Goal: Information Seeking & Learning: Learn about a topic

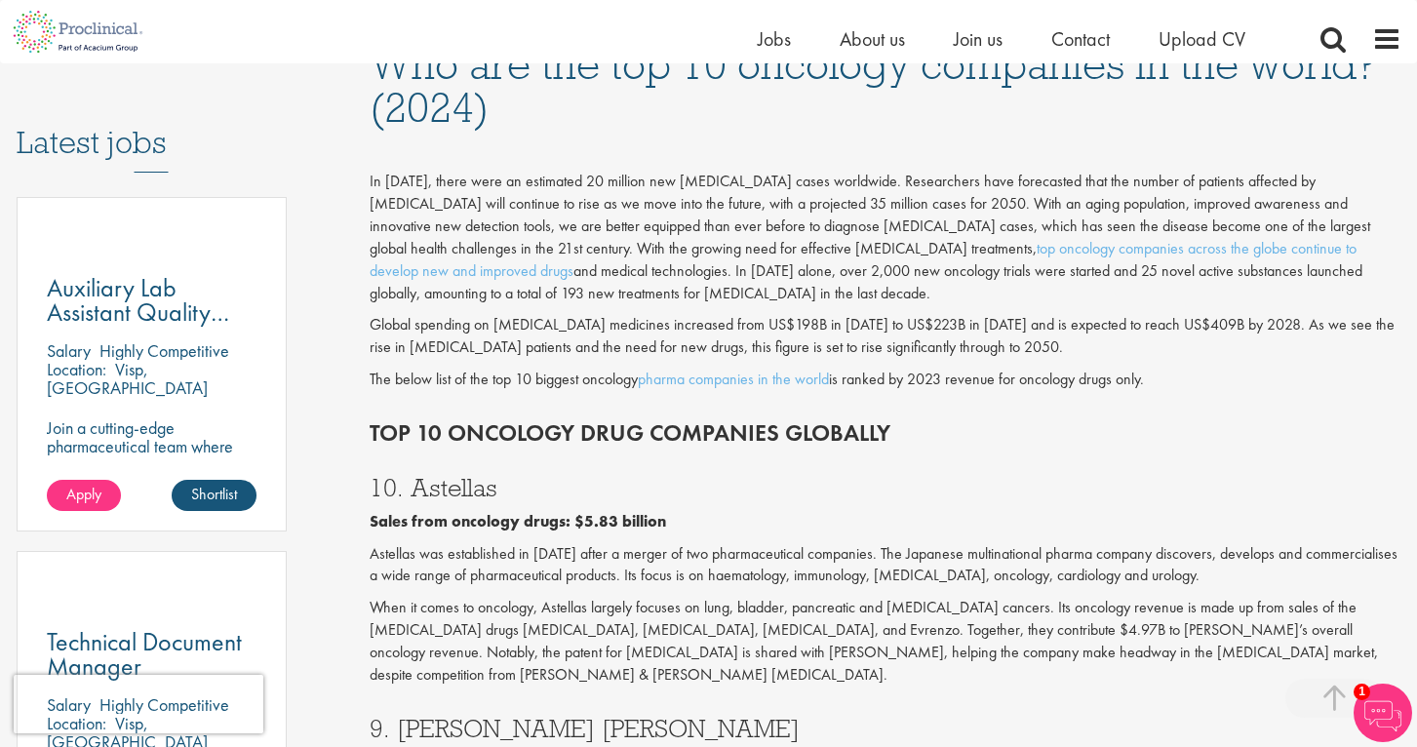
scroll to position [1073, 0]
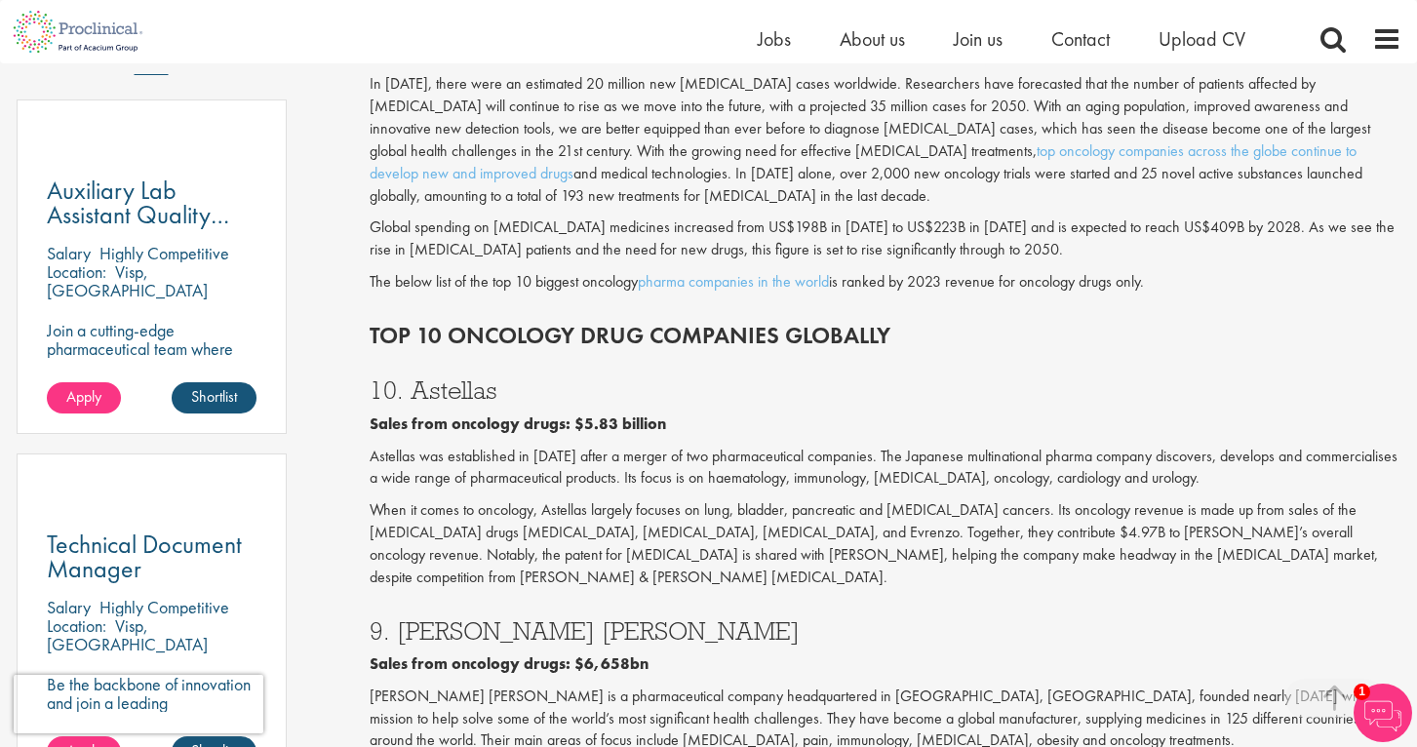
click at [829, 500] on p "When it comes to oncology, Astellas largely focuses on lung, bladder, pancreati…" at bounding box center [886, 543] width 1032 height 89
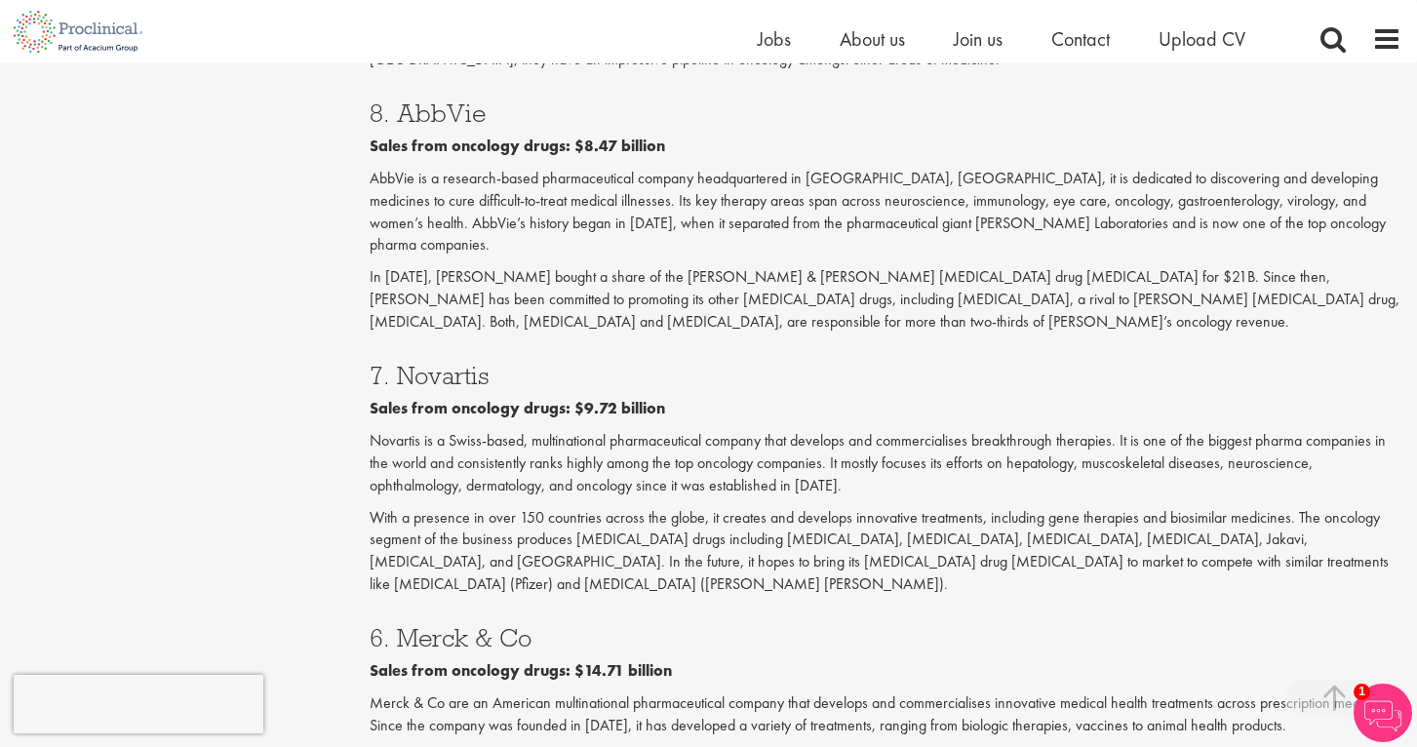
scroll to position [1950, 0]
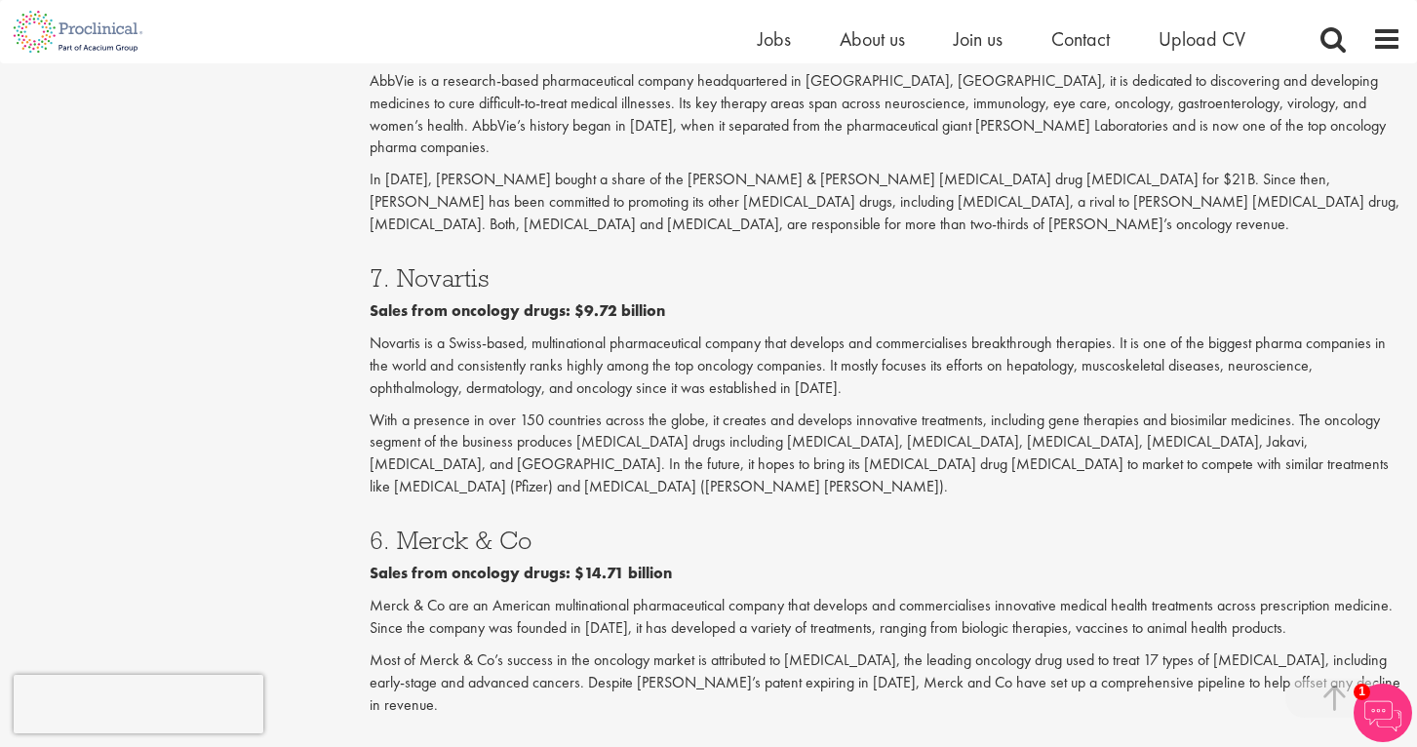
click at [914, 563] on p "Sales from oncology drugs: $14.71 billion" at bounding box center [886, 574] width 1032 height 22
click at [1136, 508] on div "6. Merck & Co Sales from oncology drugs: $14.71 billion Merck & Co are an Ameri…" at bounding box center [885, 616] width 1061 height 217
click at [907, 563] on p "Sales from oncology drugs: $14.71 billion" at bounding box center [886, 574] width 1032 height 22
click at [1009, 300] on p "Sales from oncology drugs: $9.72 billion" at bounding box center [886, 311] width 1032 height 22
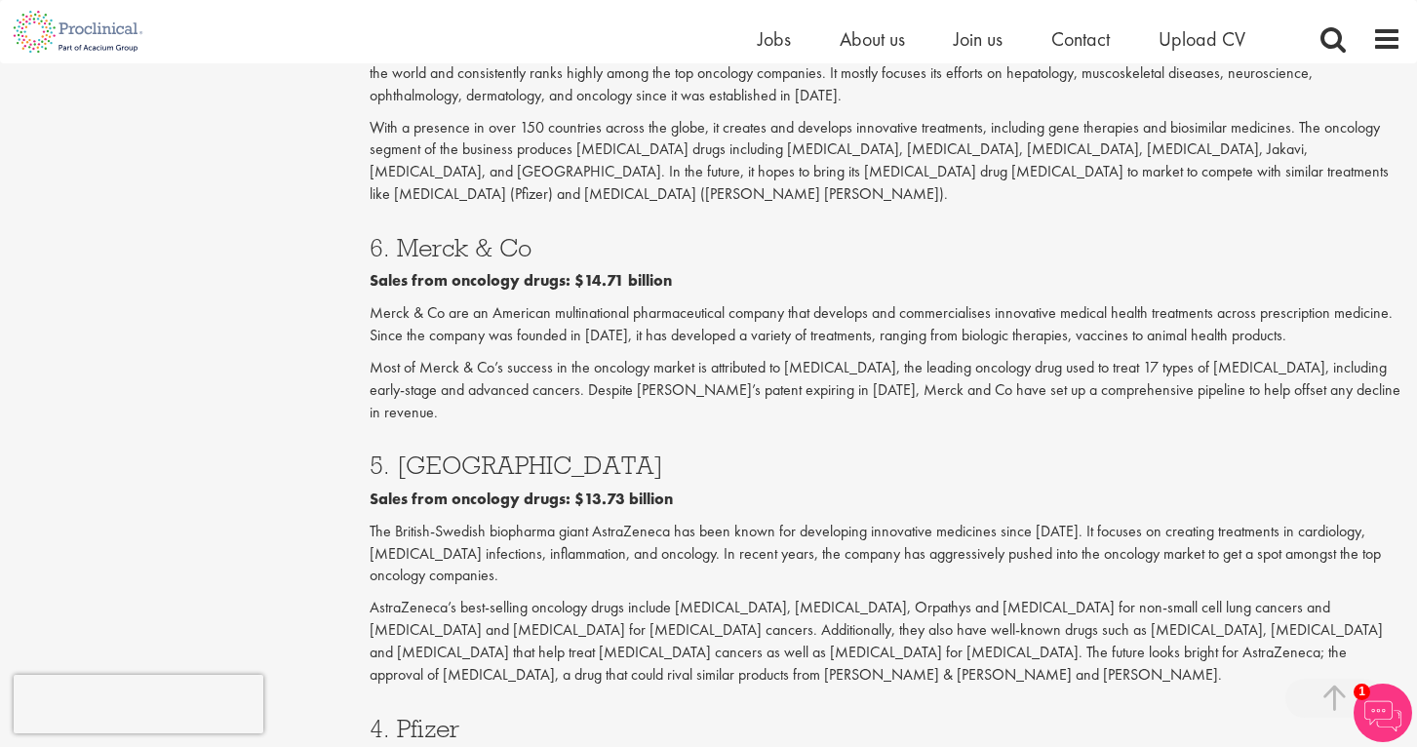
scroll to position [2340, 0]
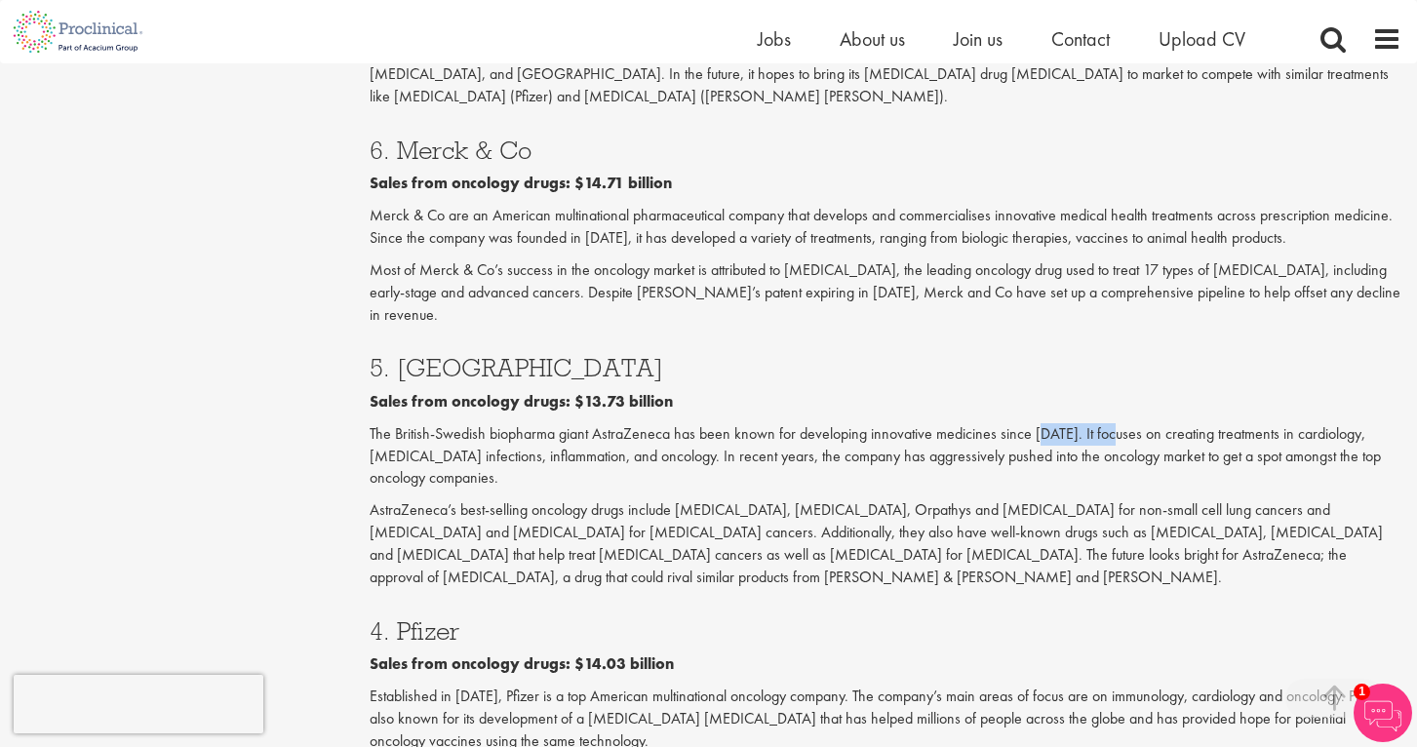
drag, startPoint x: 1035, startPoint y: 294, endPoint x: 1112, endPoint y: 299, distance: 77.2
click at [1112, 423] on p "The British-Swedish biopharma giant AstraZeneca has been known for developing i…" at bounding box center [886, 456] width 1032 height 67
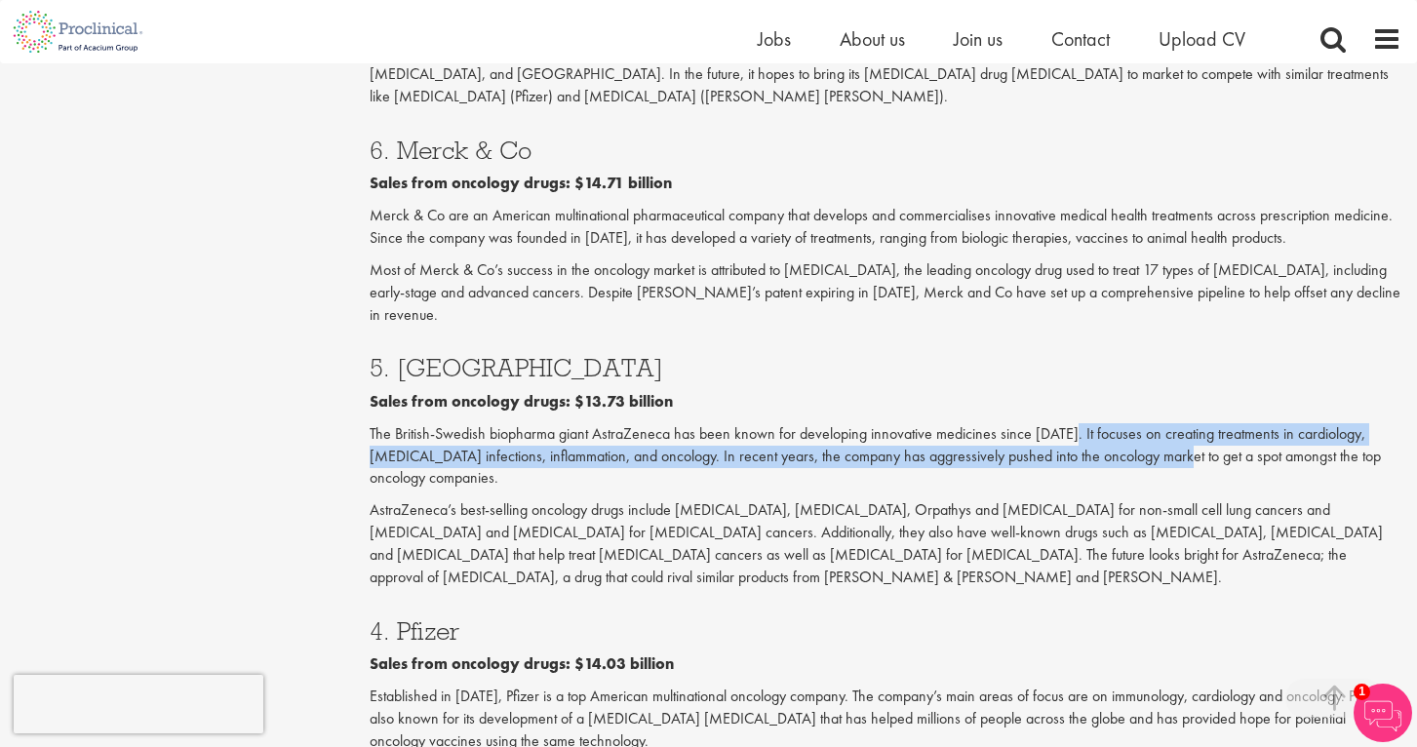
drag, startPoint x: 1070, startPoint y: 301, endPoint x: 1173, endPoint y: 324, distance: 105.8
click at [1173, 423] on p "The British-Swedish biopharma giant AstraZeneca has been known for developing i…" at bounding box center [886, 456] width 1032 height 67
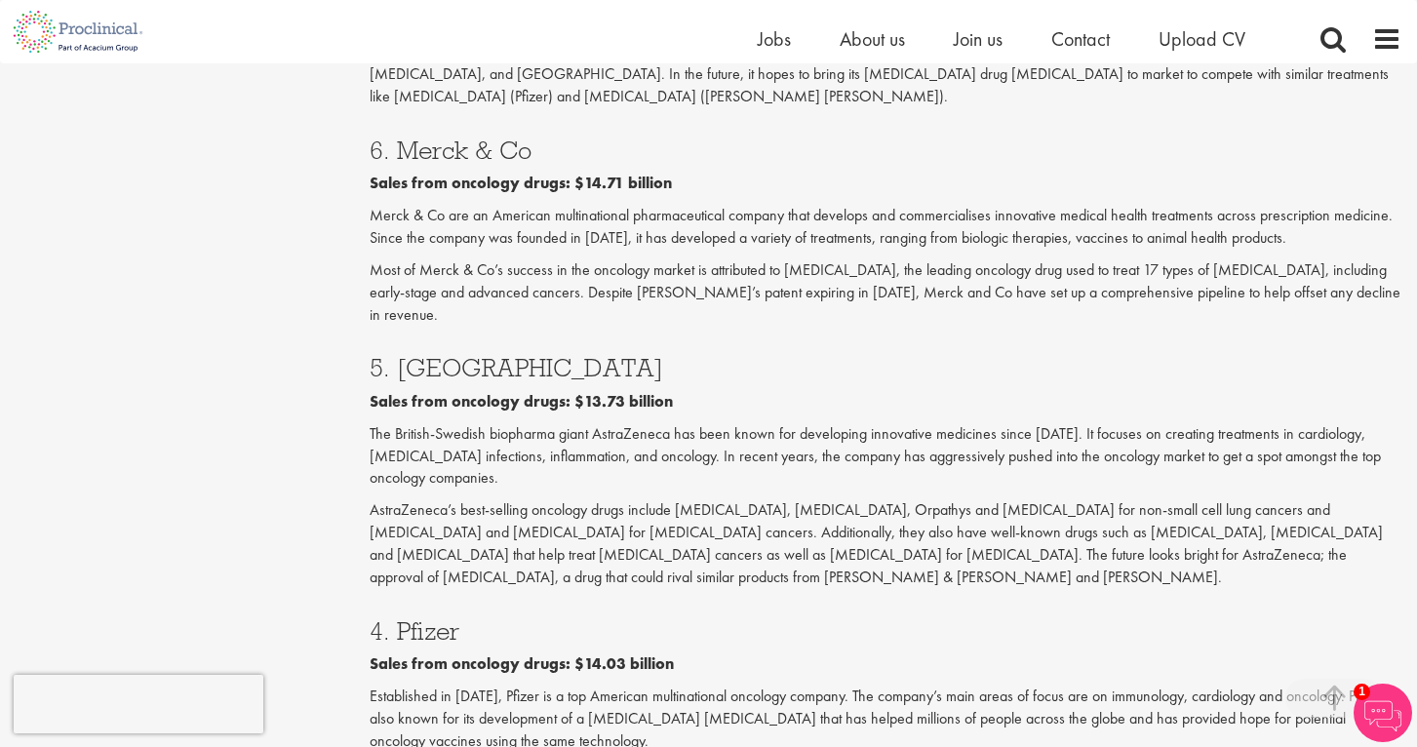
click at [1167, 423] on p "The British-Swedish biopharma giant AstraZeneca has been known for developing i…" at bounding box center [886, 456] width 1032 height 67
click at [952, 355] on h3 "5. [GEOGRAPHIC_DATA]" at bounding box center [886, 367] width 1032 height 25
click at [1005, 423] on p "The British-Swedish biopharma giant AstraZeneca has been known for developing i…" at bounding box center [886, 456] width 1032 height 67
drag, startPoint x: 1374, startPoint y: 411, endPoint x: 1359, endPoint y: 410, distance: 14.7
click at [1374, 499] on p "AstraZeneca’s best-selling oncology drugs include [MEDICAL_DATA], [MEDICAL_DATA…" at bounding box center [886, 543] width 1032 height 89
